Goal: Check status: Check status

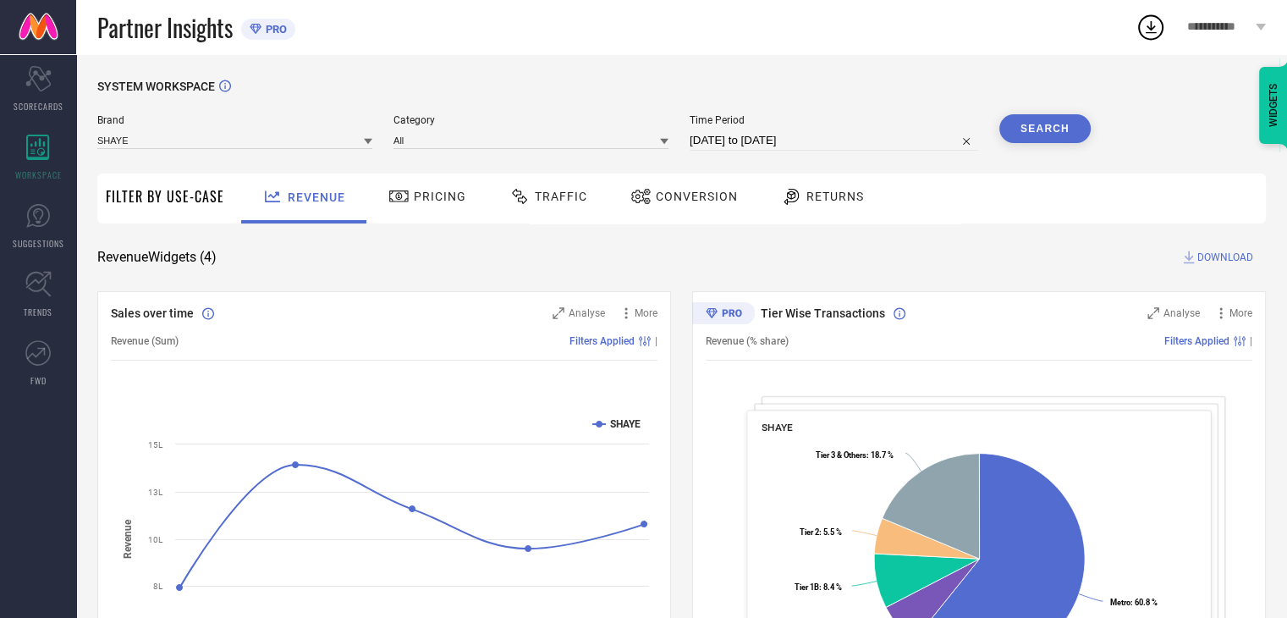
click at [708, 191] on span "Conversion" at bounding box center [697, 197] width 82 height 14
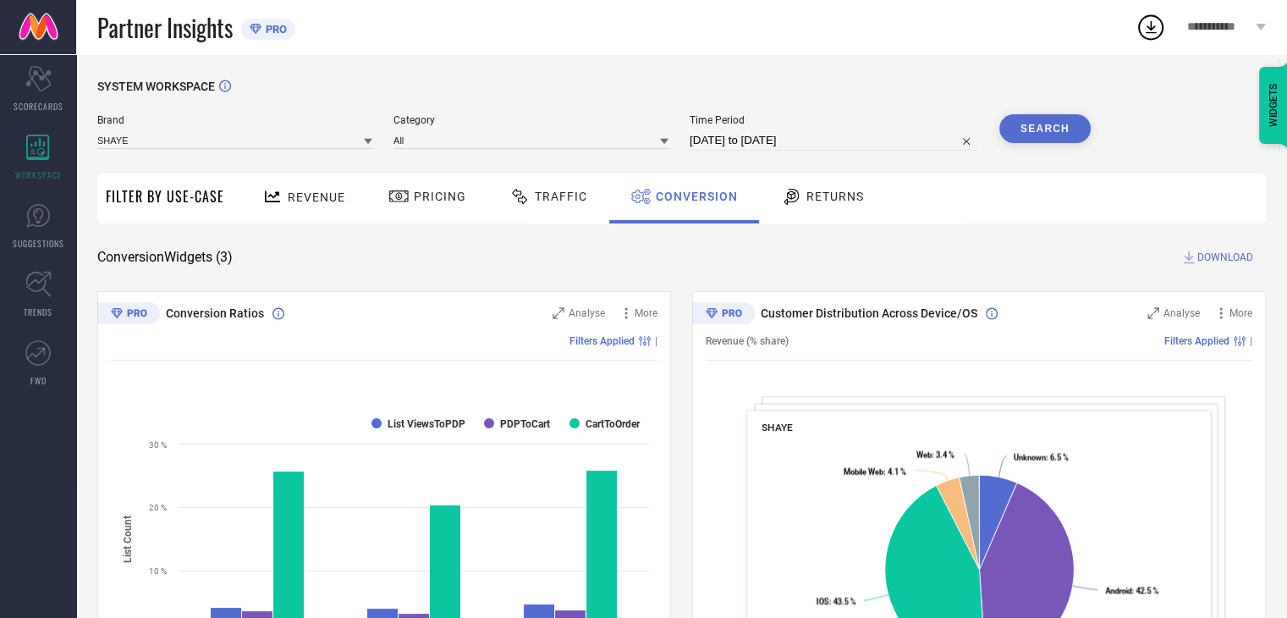
select select "6"
select select "2025"
select select "7"
select select "2025"
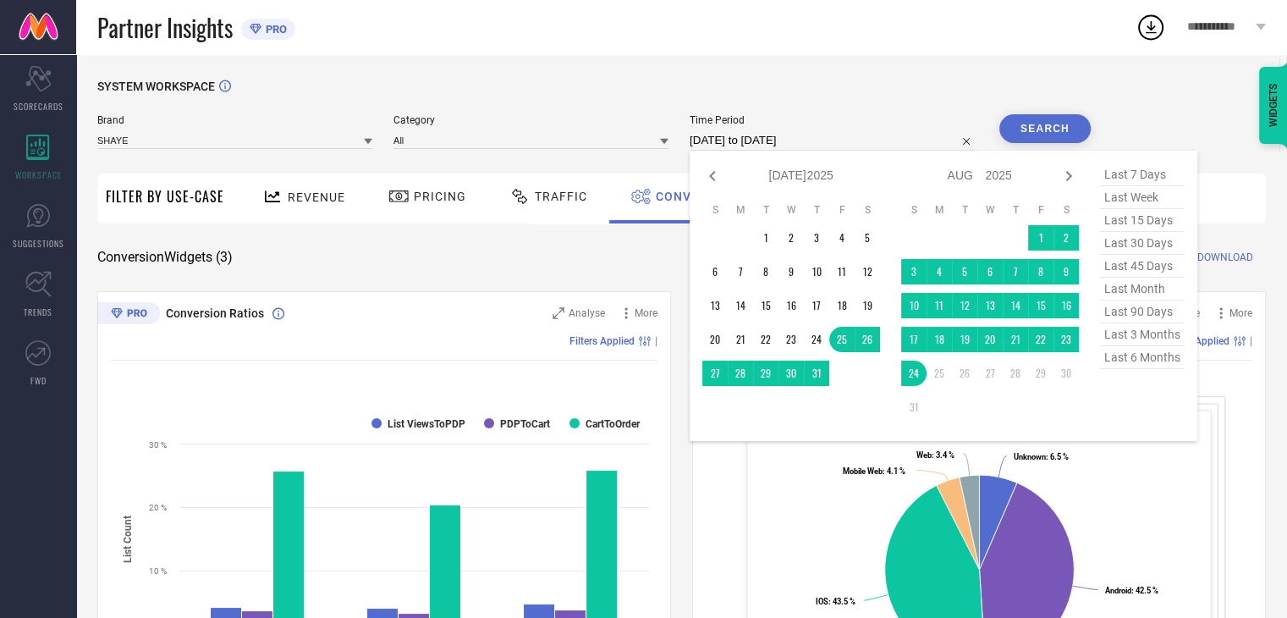
click at [829, 141] on input "[DATE] to [DATE]" at bounding box center [834, 140] width 289 height 20
